Goal: Task Accomplishment & Management: Complete application form

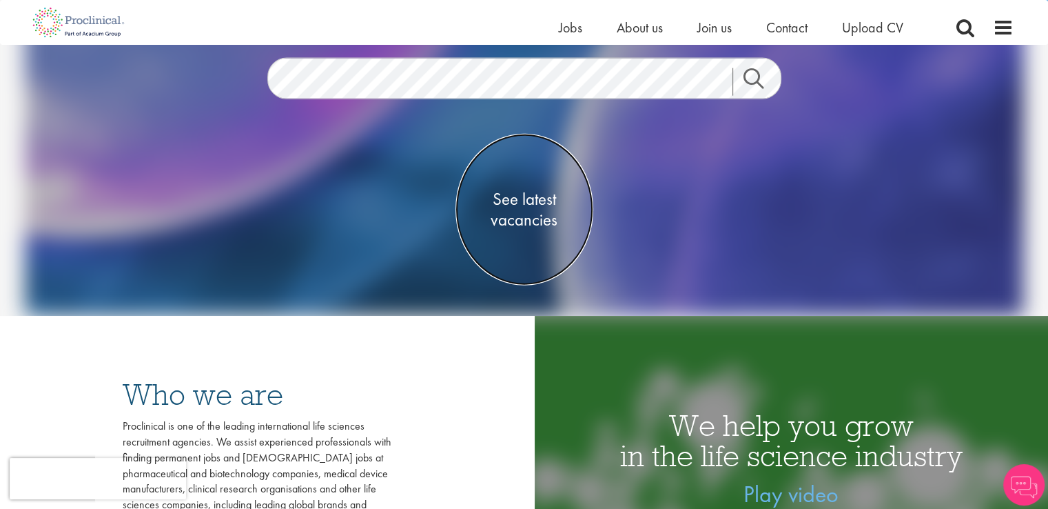
click at [532, 215] on span "See latest vacancies" at bounding box center [525, 208] width 138 height 41
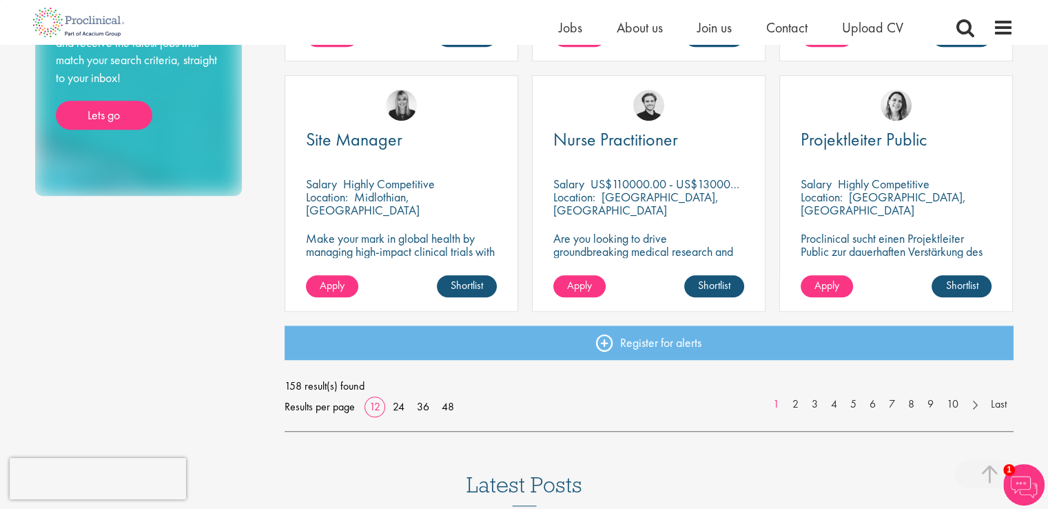
scroll to position [987, 0]
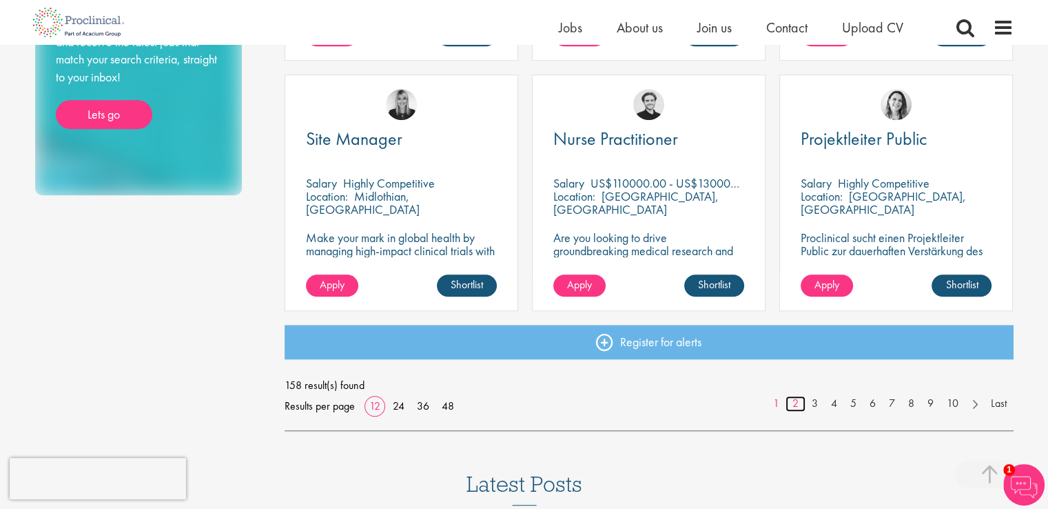
click at [795, 402] on link "2" at bounding box center [796, 404] width 20 height 16
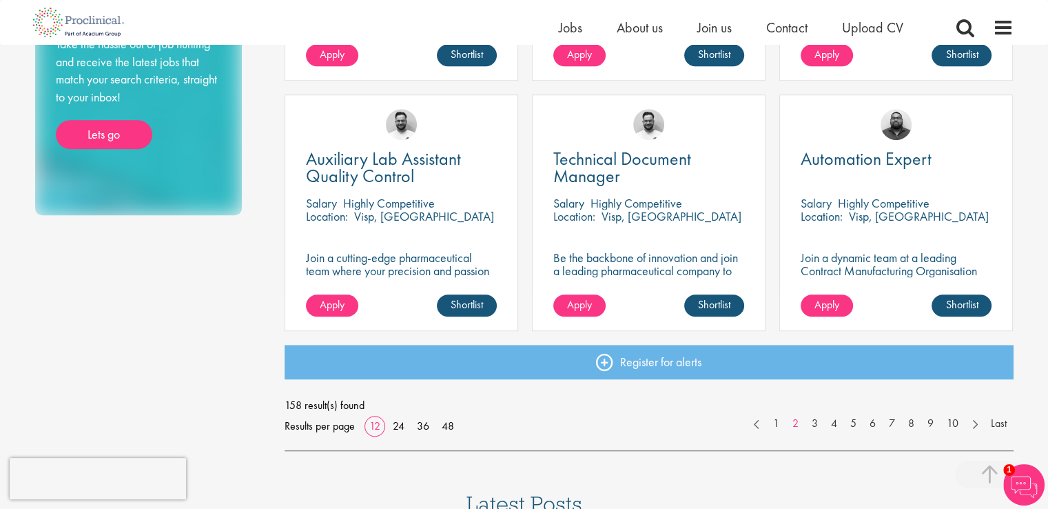
scroll to position [971, 0]
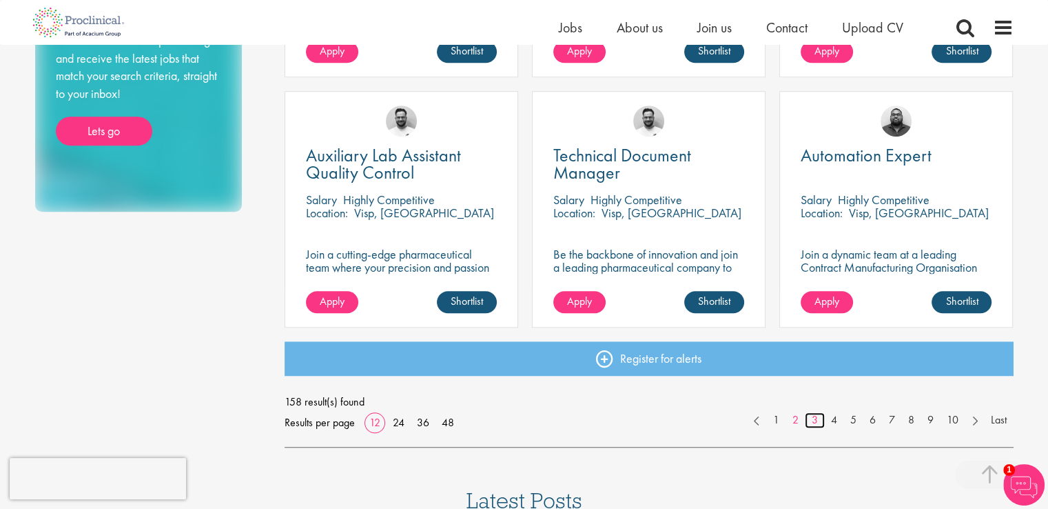
click at [813, 420] on link "3" at bounding box center [815, 420] width 20 height 16
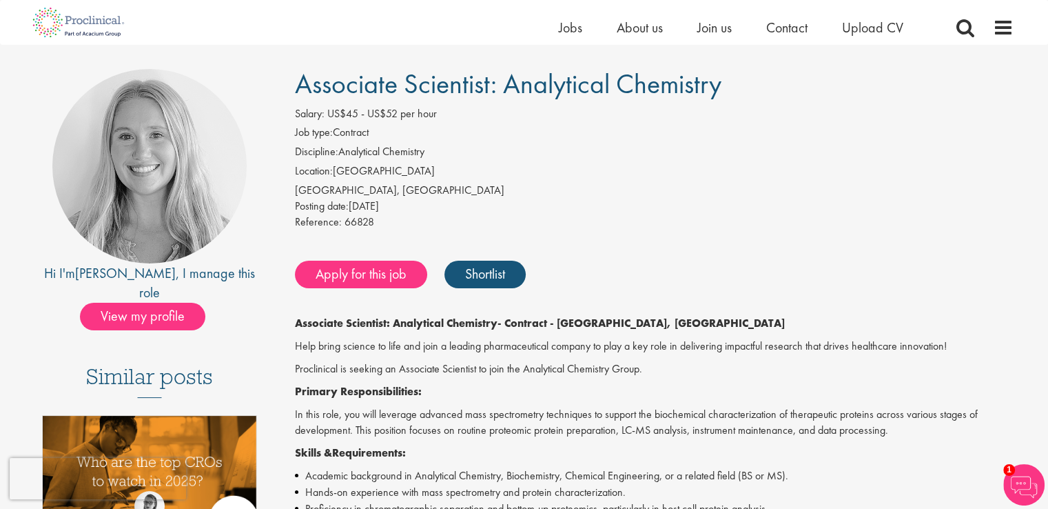
scroll to position [85, 0]
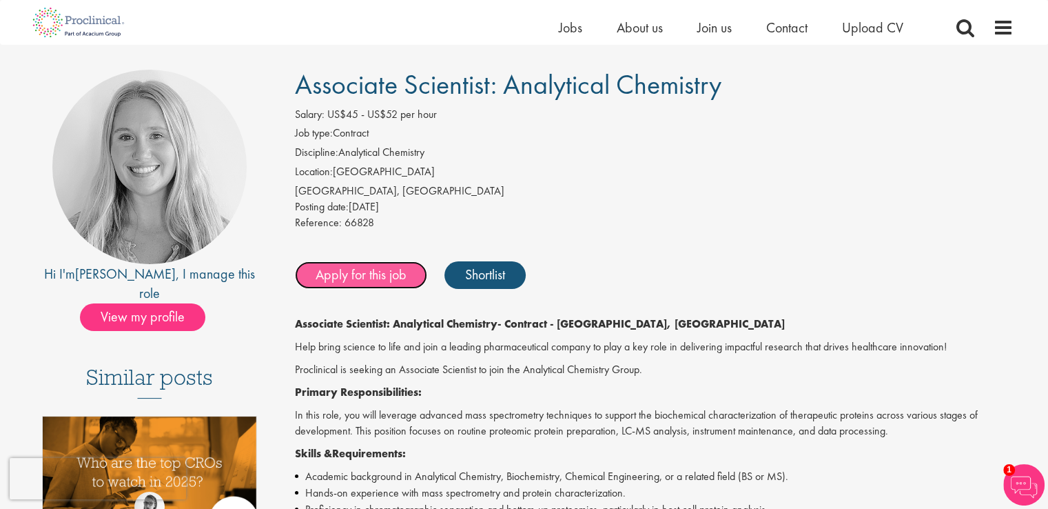
click at [392, 274] on link "Apply for this job" at bounding box center [361, 275] width 132 height 28
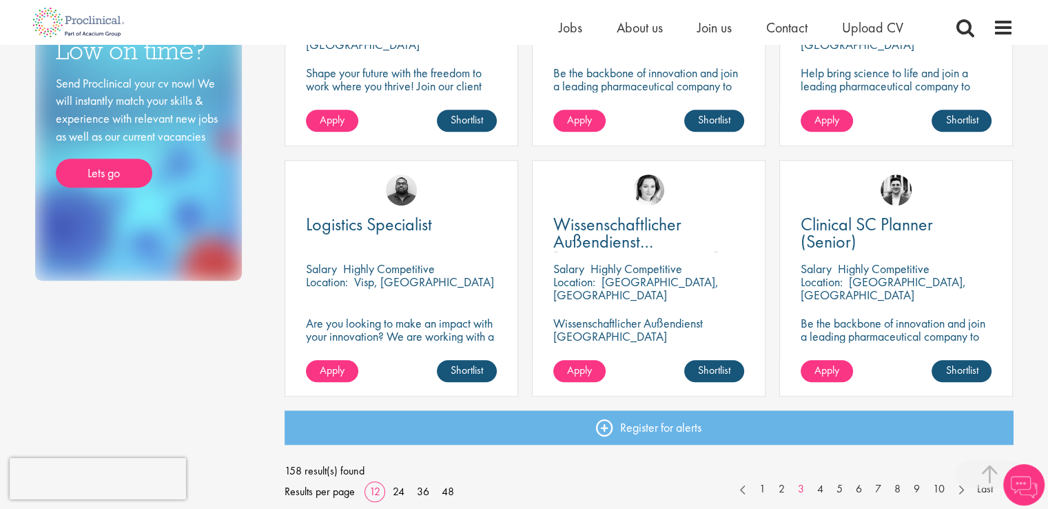
scroll to position [904, 0]
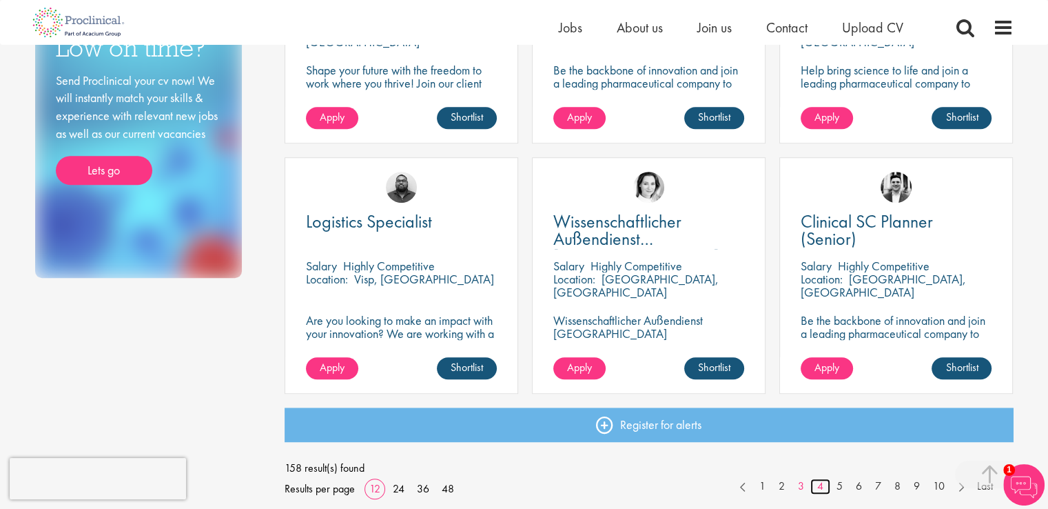
click at [822, 484] on link "4" at bounding box center [821, 486] width 20 height 16
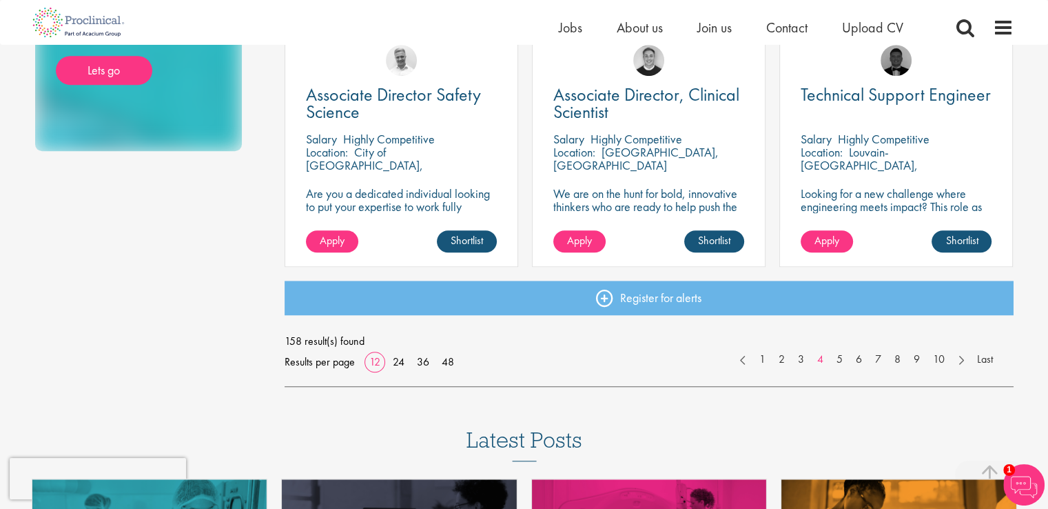
scroll to position [1039, 0]
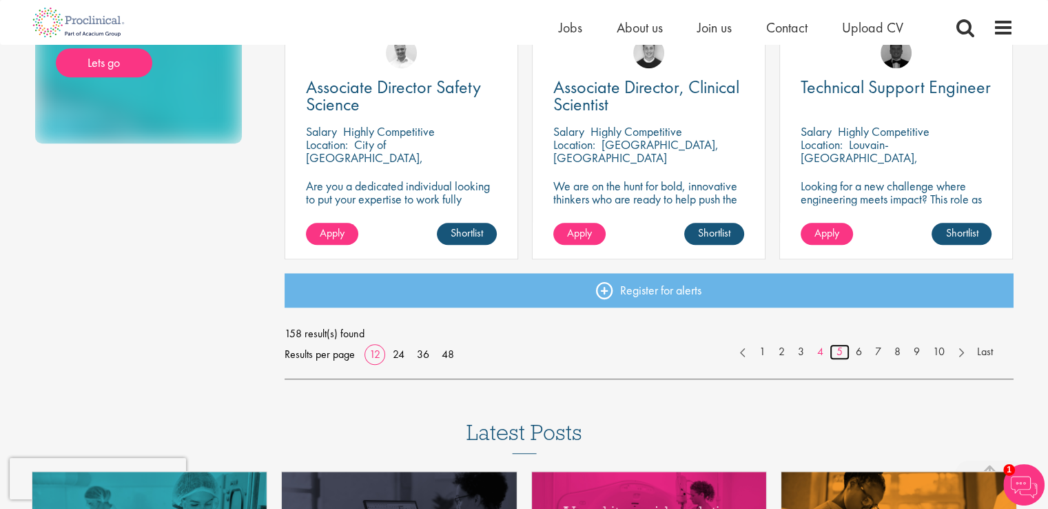
click at [837, 353] on link "5" at bounding box center [840, 352] width 20 height 16
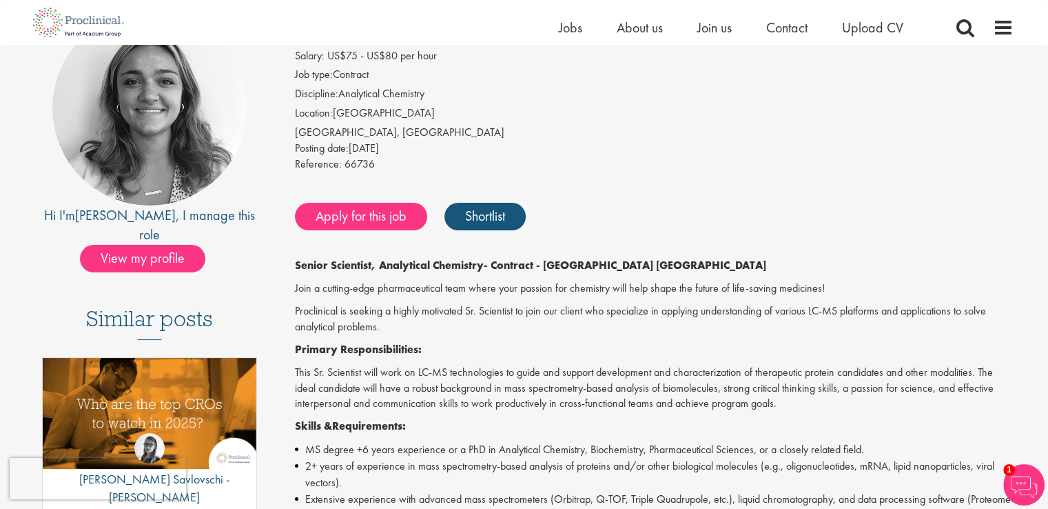
scroll to position [115, 0]
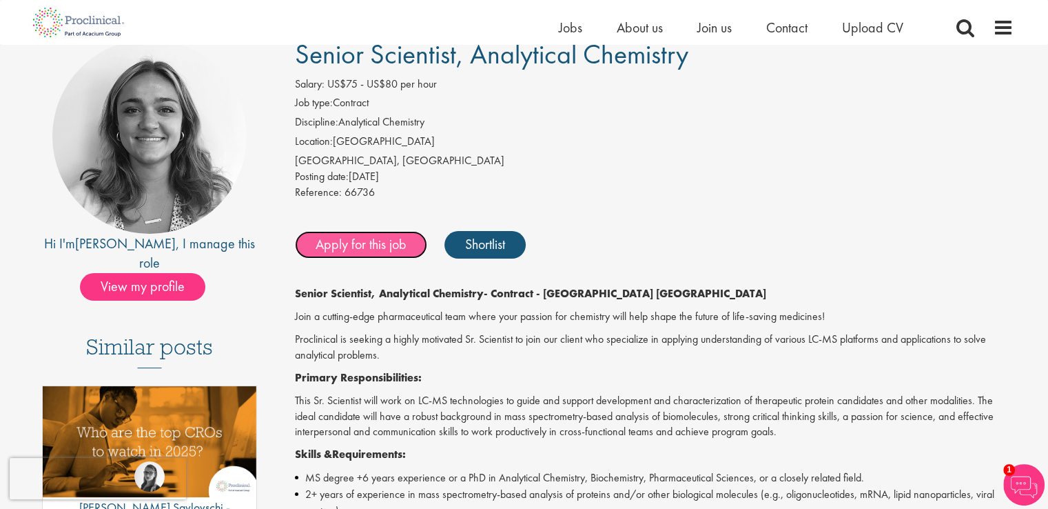
click at [373, 243] on link "Apply for this job" at bounding box center [361, 245] width 132 height 28
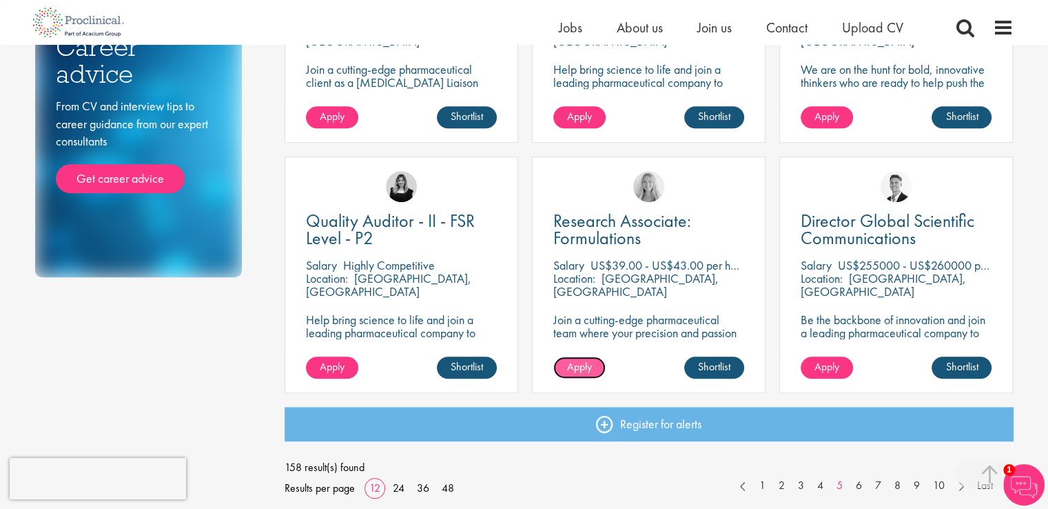
scroll to position [918, 0]
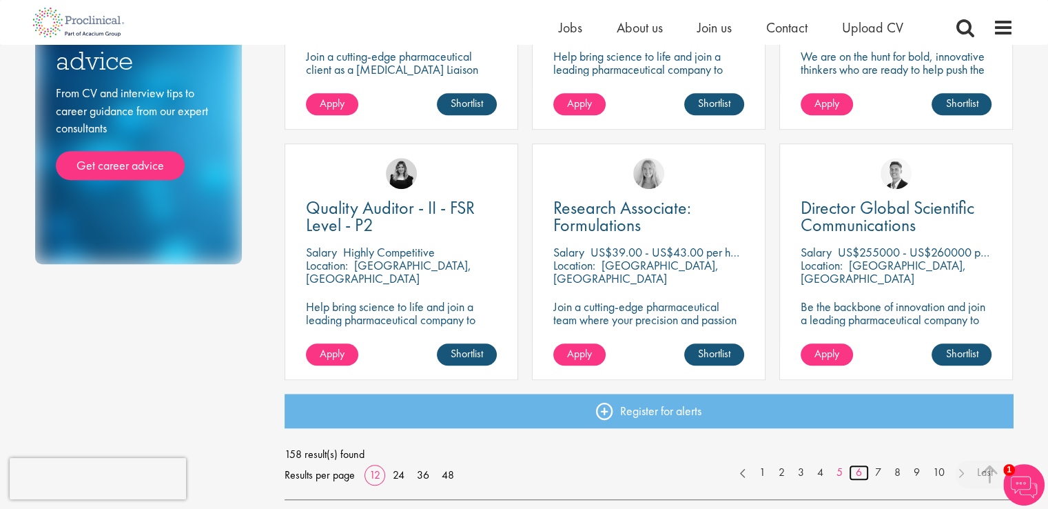
click at [857, 468] on link "6" at bounding box center [859, 473] width 20 height 16
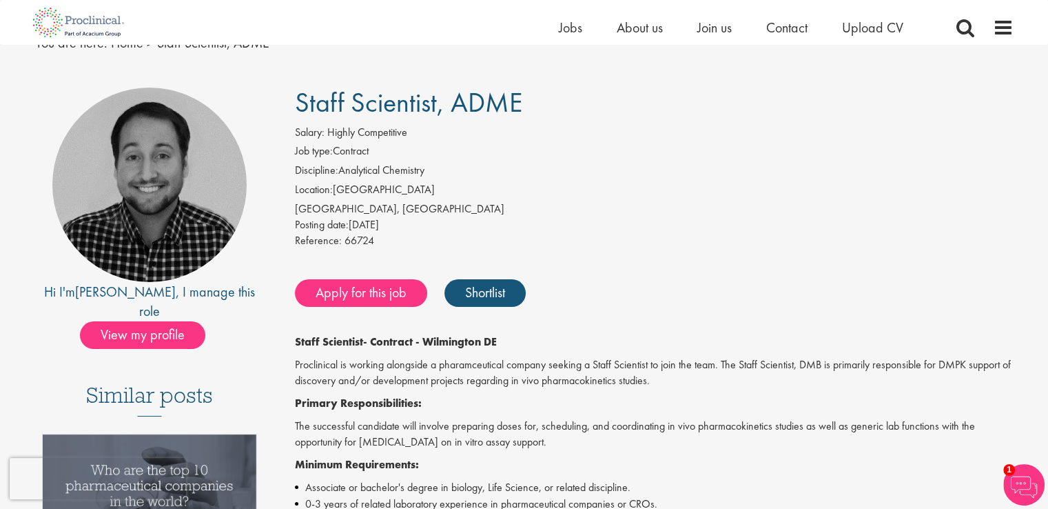
scroll to position [63, 0]
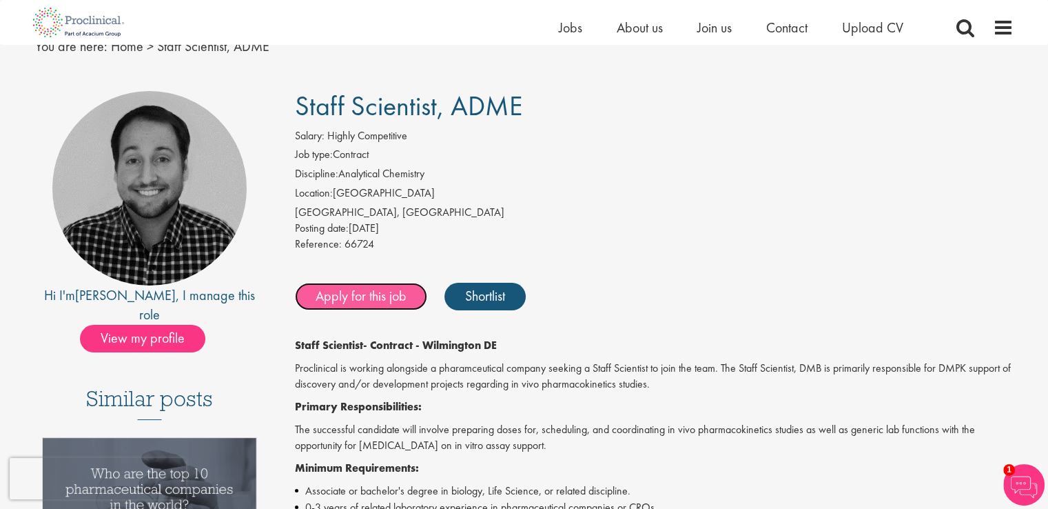
click at [389, 303] on link "Apply for this job" at bounding box center [361, 297] width 132 height 28
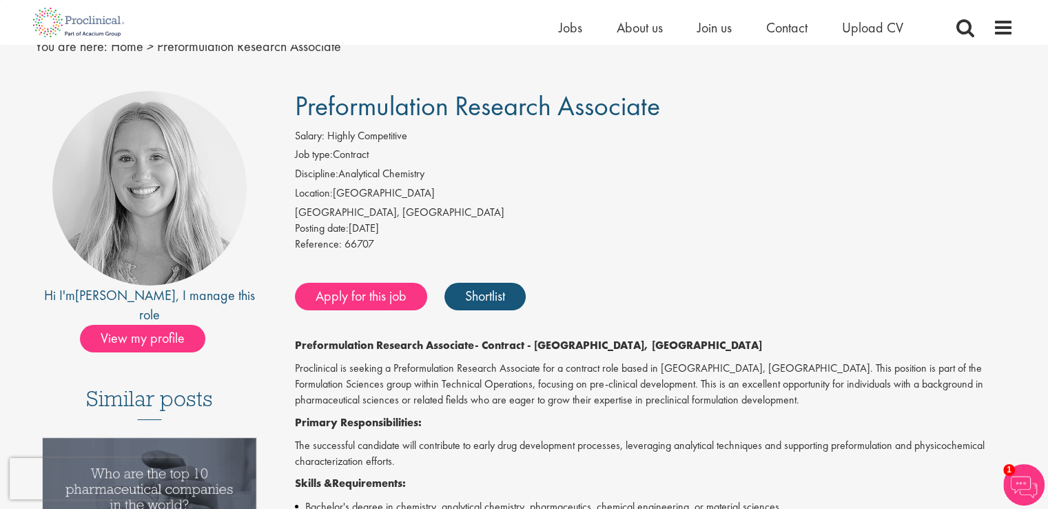
scroll to position [25, 0]
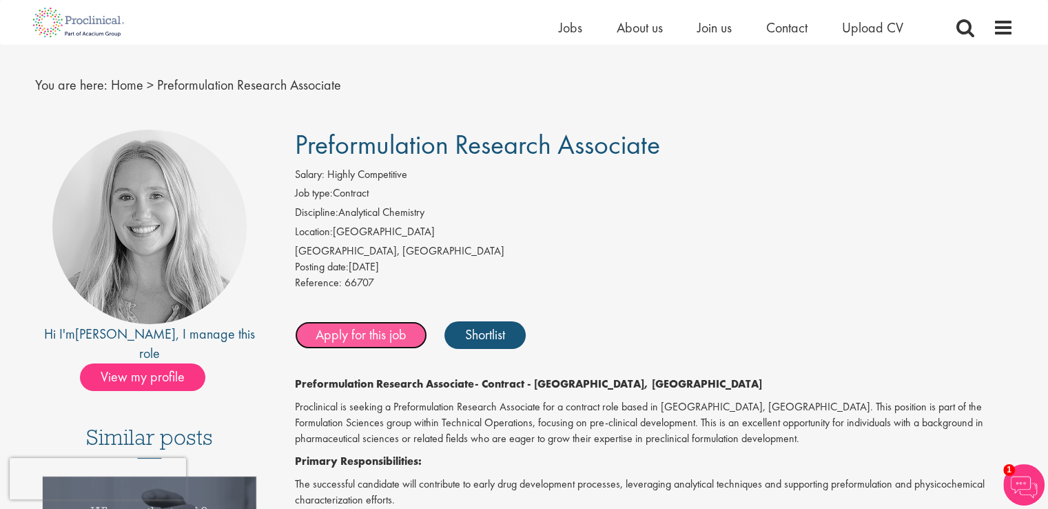
click at [377, 334] on link "Apply for this job" at bounding box center [361, 335] width 132 height 28
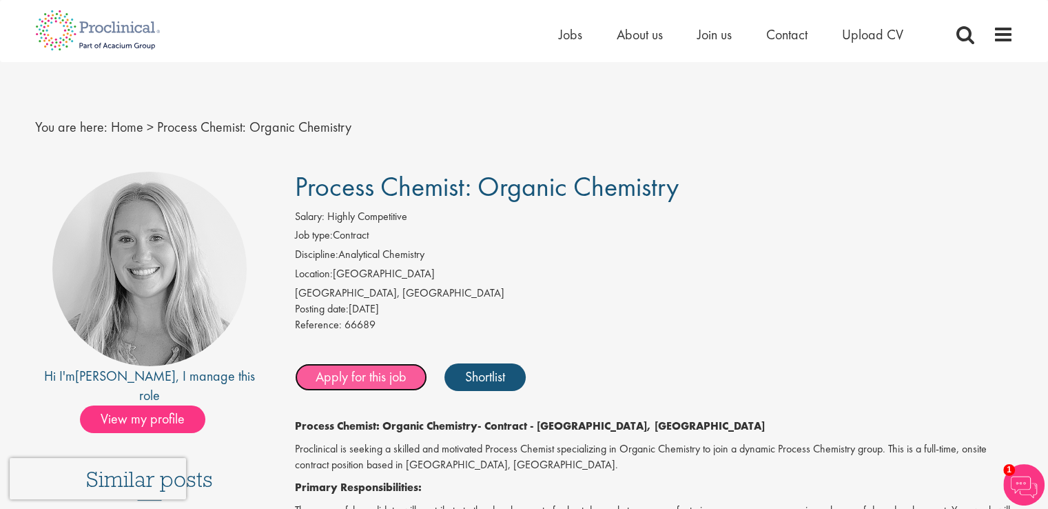
click at [338, 377] on link "Apply for this job" at bounding box center [361, 377] width 132 height 28
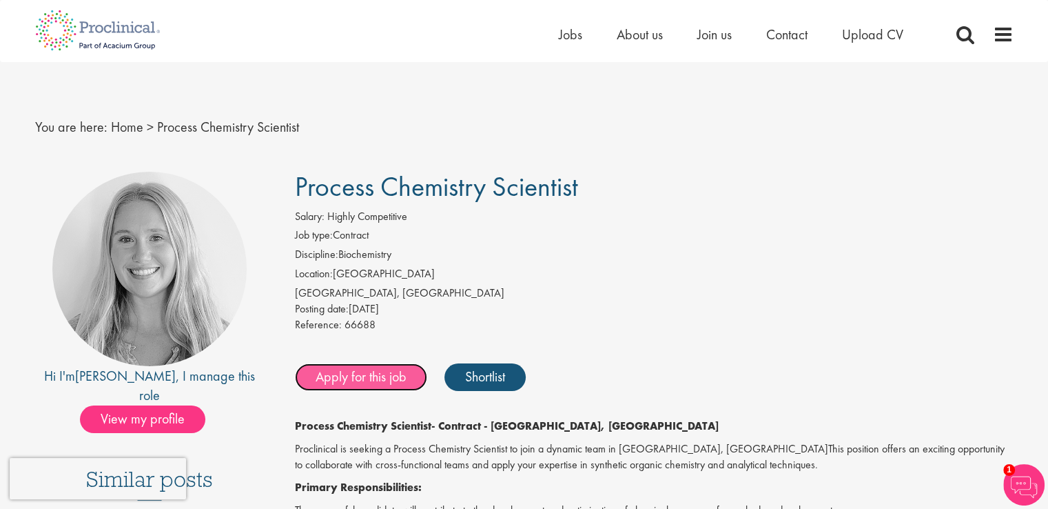
click at [358, 377] on link "Apply for this job" at bounding box center [361, 377] width 132 height 28
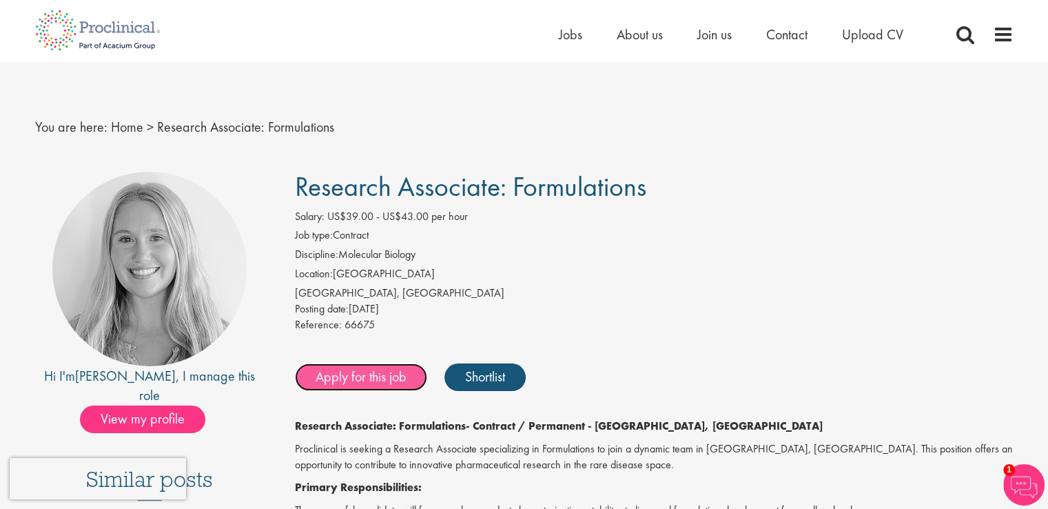
click at [335, 376] on link "Apply for this job" at bounding box center [361, 377] width 132 height 28
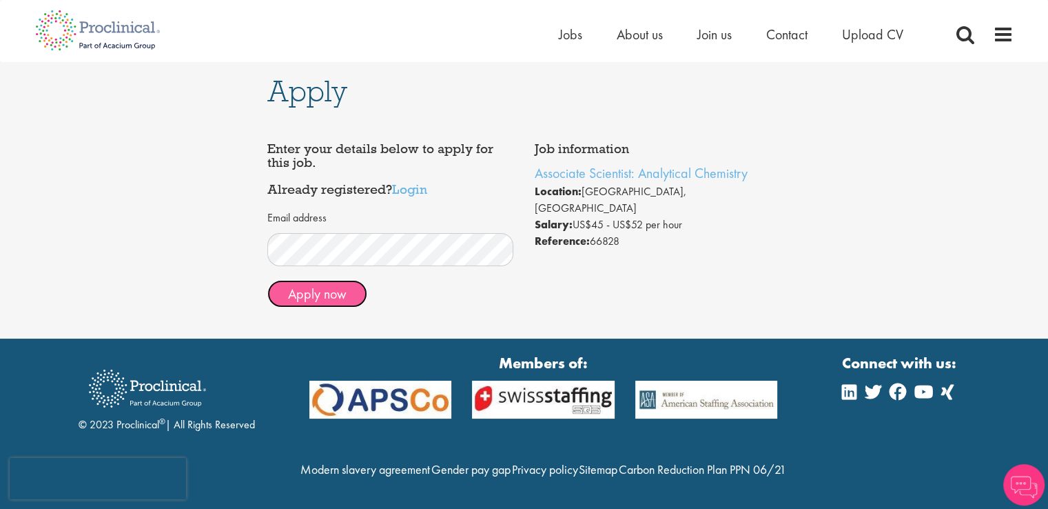
click at [314, 297] on button "Apply now" at bounding box center [317, 294] width 100 height 28
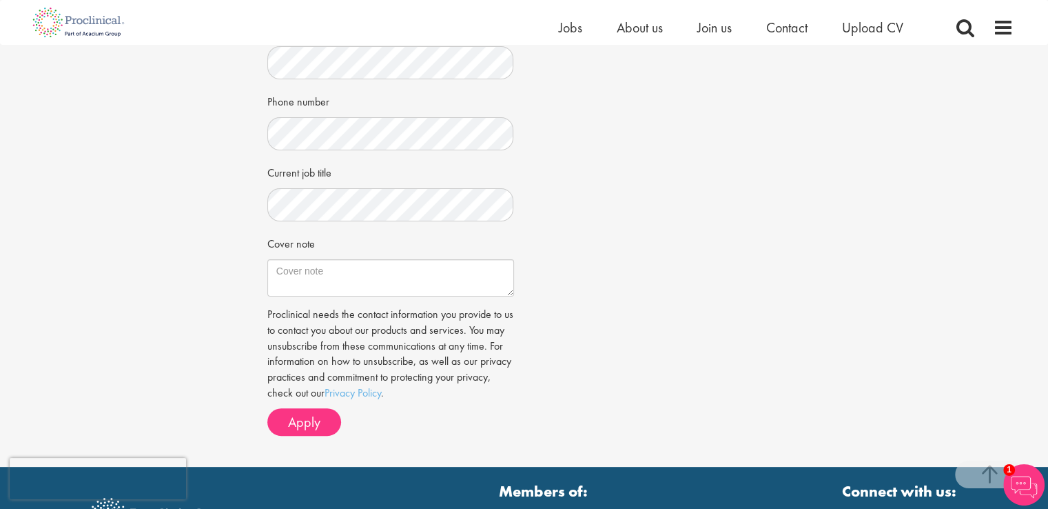
scroll to position [326, 0]
click at [309, 428] on span "Apply" at bounding box center [304, 421] width 32 height 18
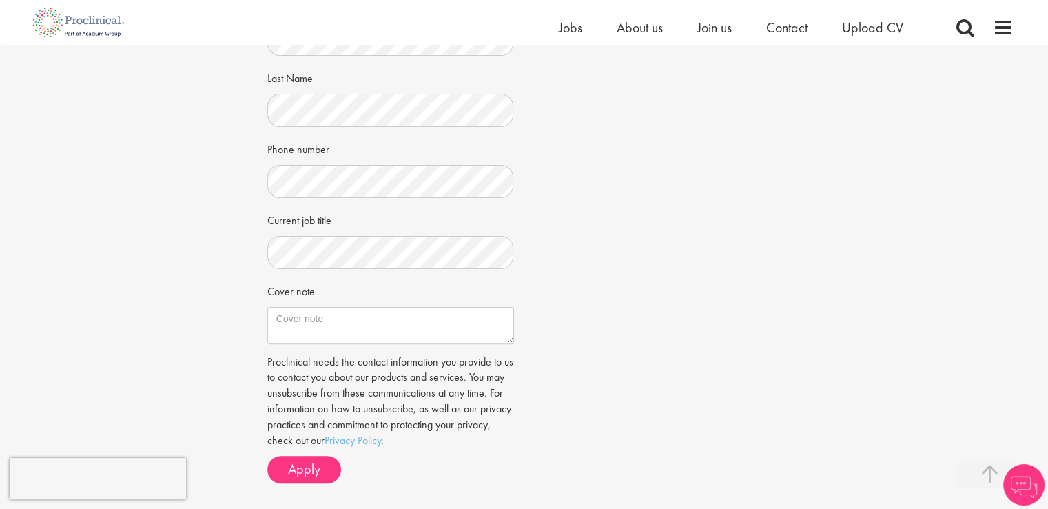
scroll to position [383, 0]
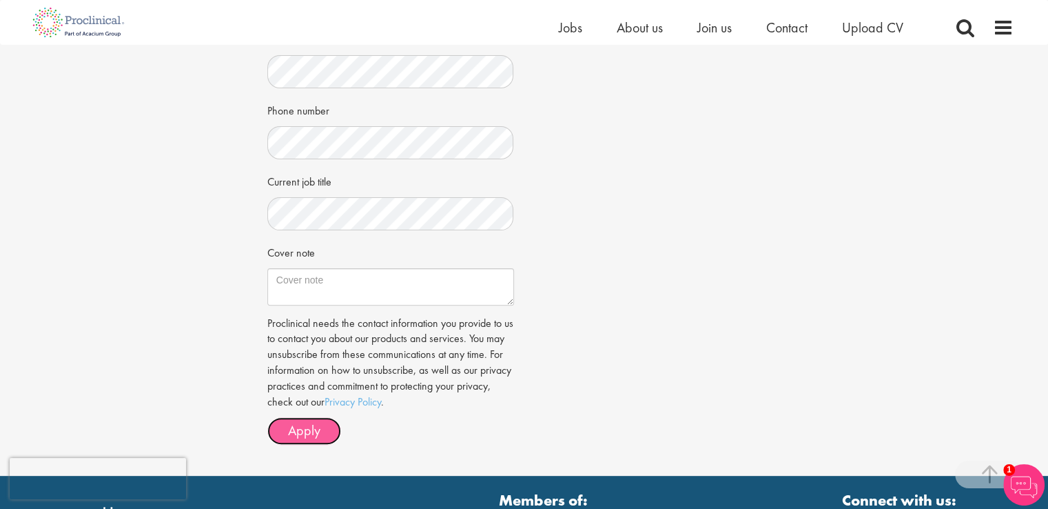
click at [299, 434] on span "Apply" at bounding box center [304, 430] width 32 height 18
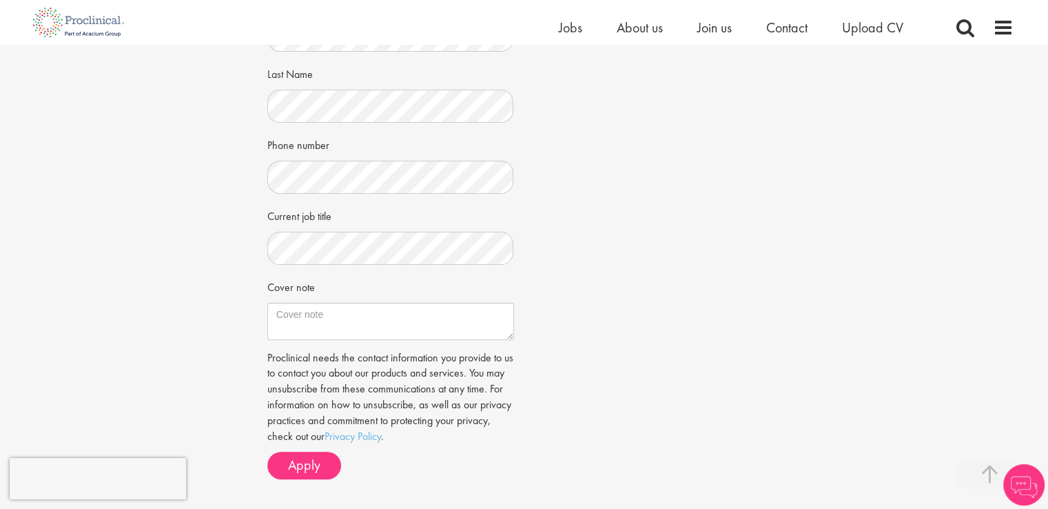
scroll to position [349, 0]
click at [299, 462] on span "Apply" at bounding box center [304, 464] width 32 height 18
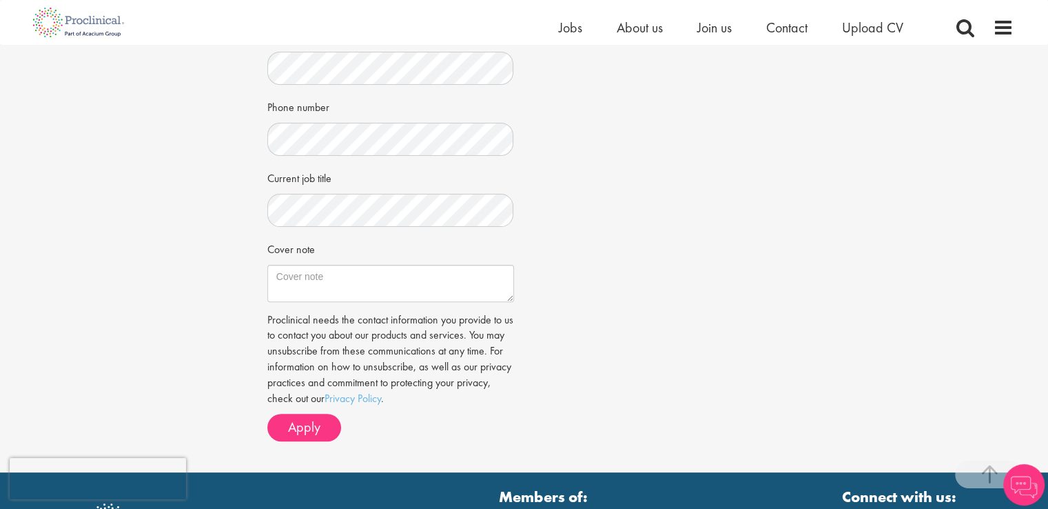
scroll to position [486, 0]
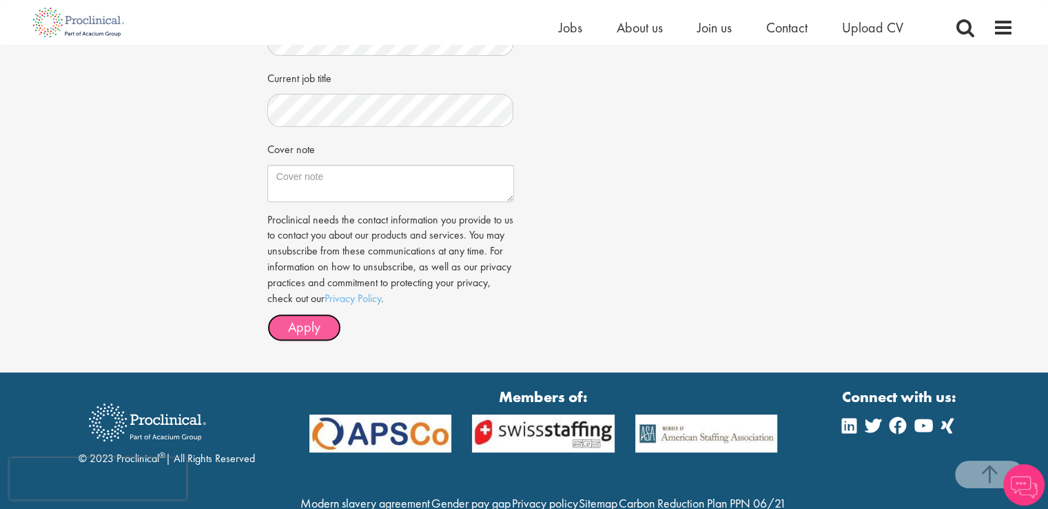
click at [305, 321] on span "Apply" at bounding box center [304, 327] width 32 height 18
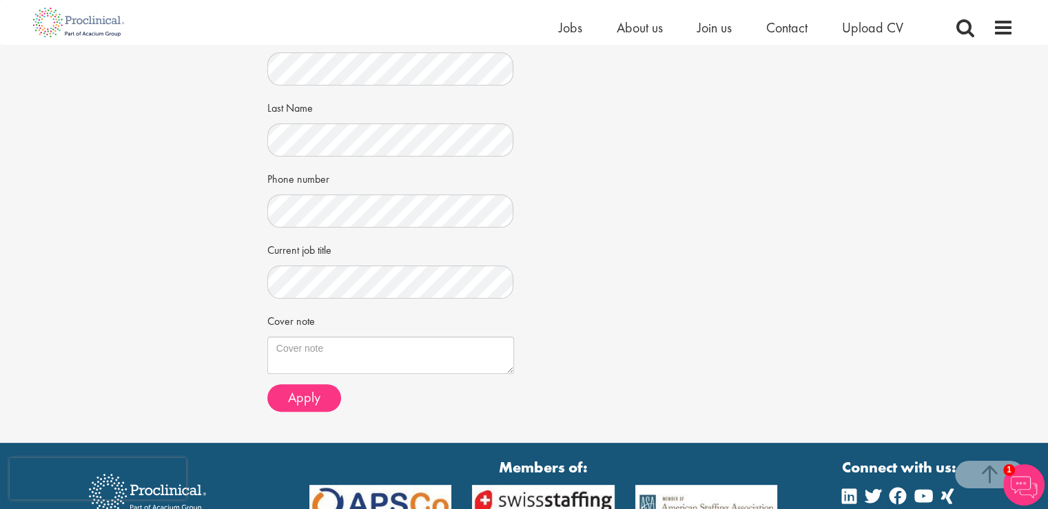
scroll to position [328, 0]
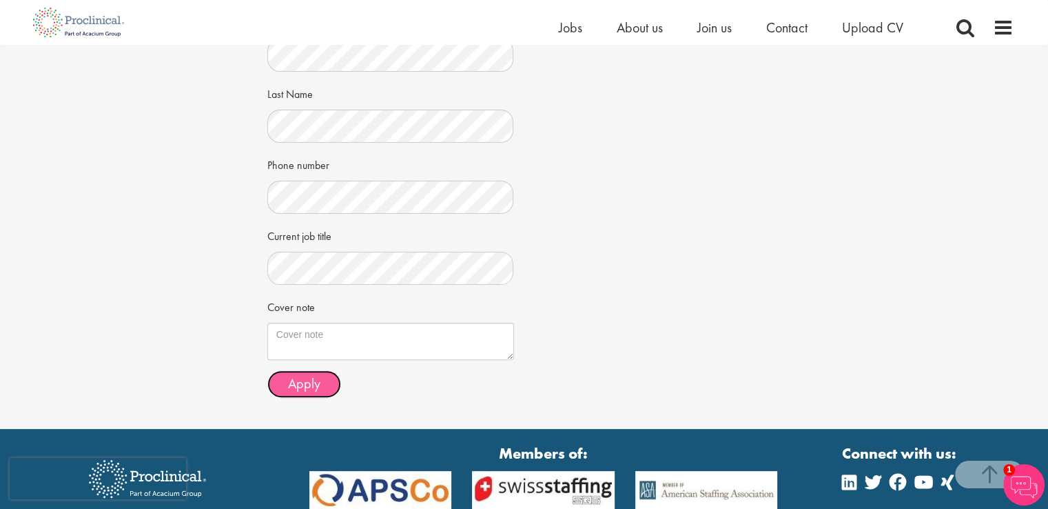
click at [307, 381] on span "Apply" at bounding box center [304, 383] width 32 height 18
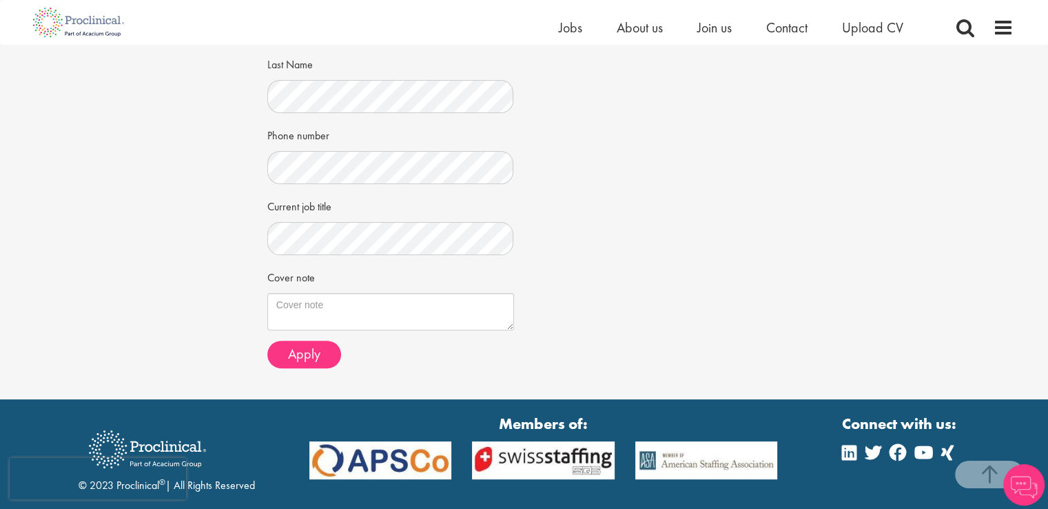
scroll to position [407, 0]
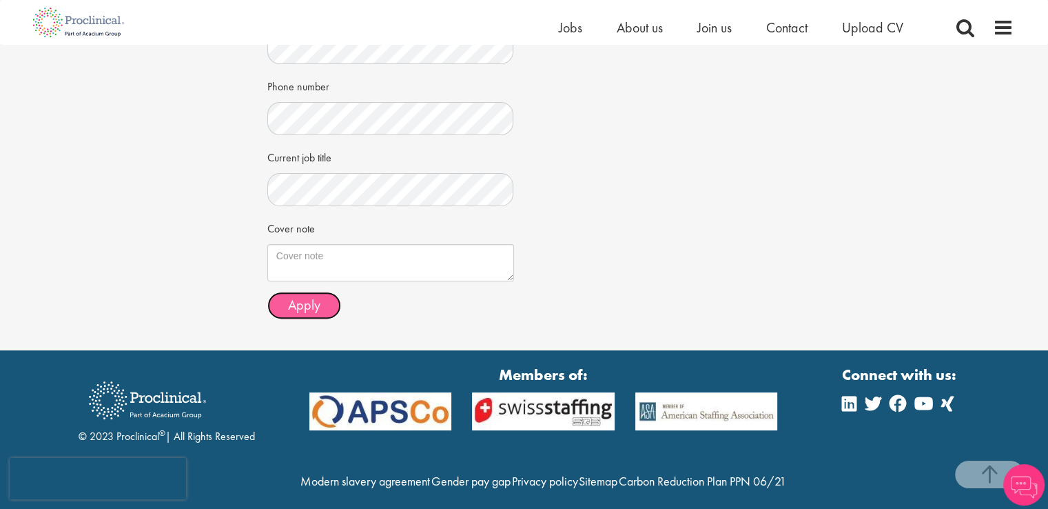
click at [312, 298] on span "Apply" at bounding box center [304, 305] width 32 height 18
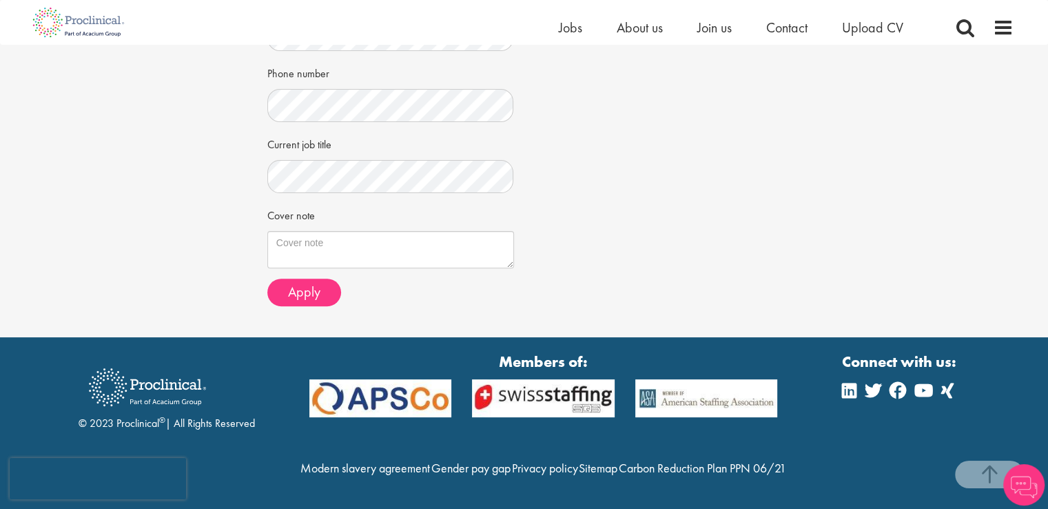
scroll to position [449, 0]
click at [310, 283] on span "Apply" at bounding box center [304, 292] width 32 height 18
